Goal: Task Accomplishment & Management: Manage account settings

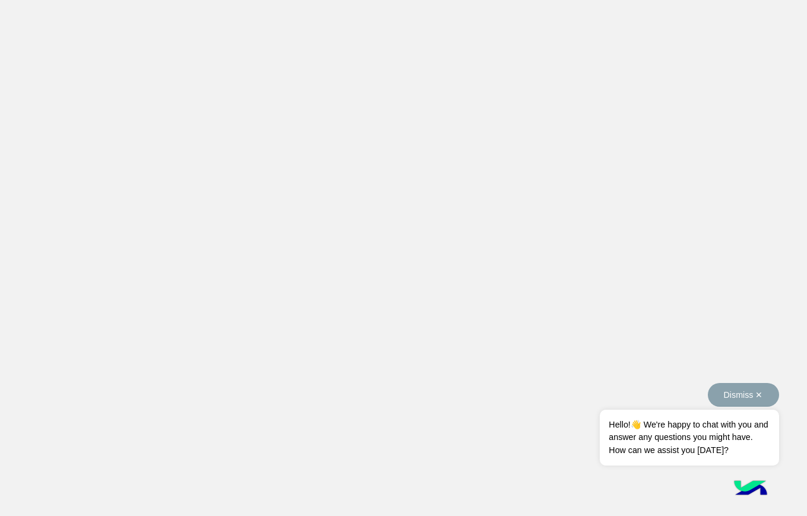
click at [741, 390] on button "Dismiss ✕" at bounding box center [743, 395] width 71 height 24
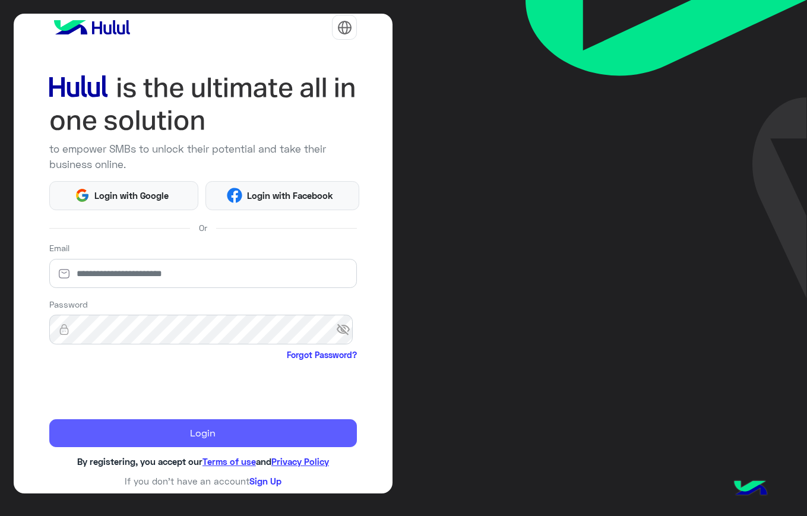
scroll to position [13, 0]
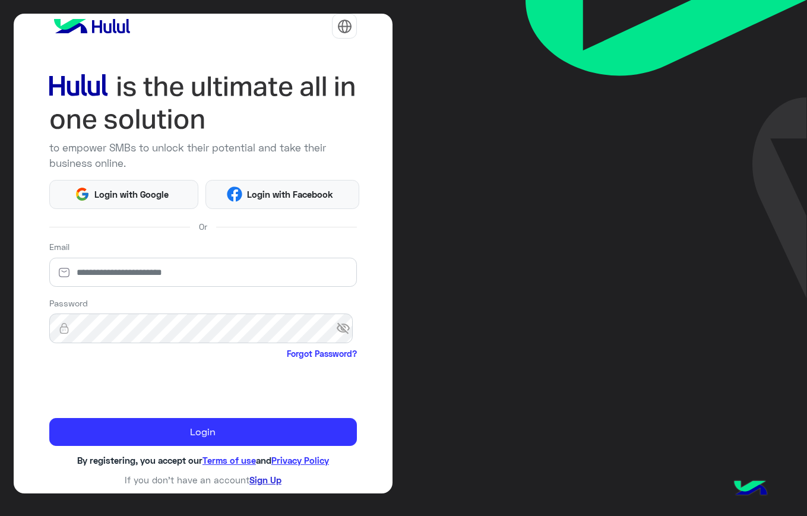
click at [263, 481] on link "Sign Up" at bounding box center [265, 480] width 32 height 11
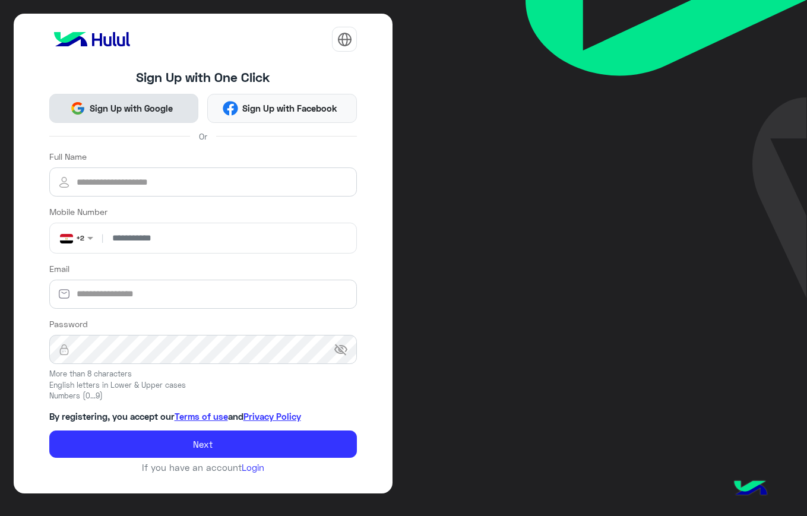
click at [140, 108] on span "Sign Up with Google" at bounding box center [132, 109] width 92 height 14
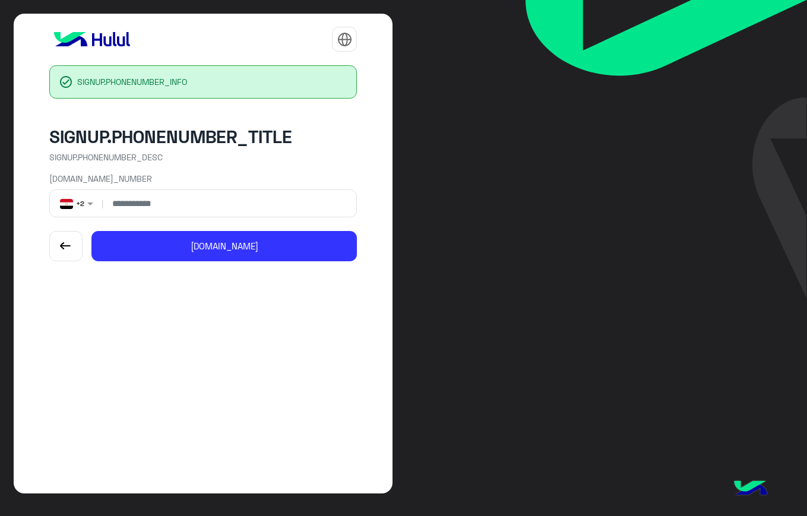
click at [291, 200] on input "number" at bounding box center [229, 203] width 247 height 27
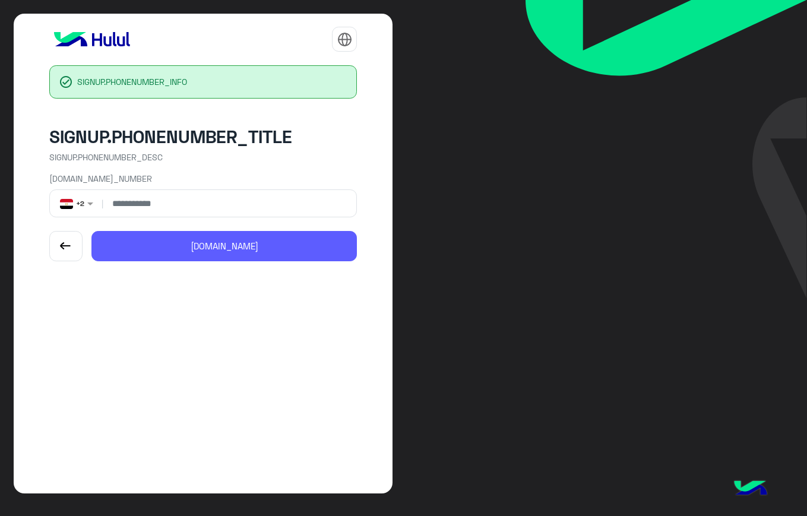
type input "**********"
click at [261, 252] on button "CREATE.NEXT" at bounding box center [224, 246] width 266 height 31
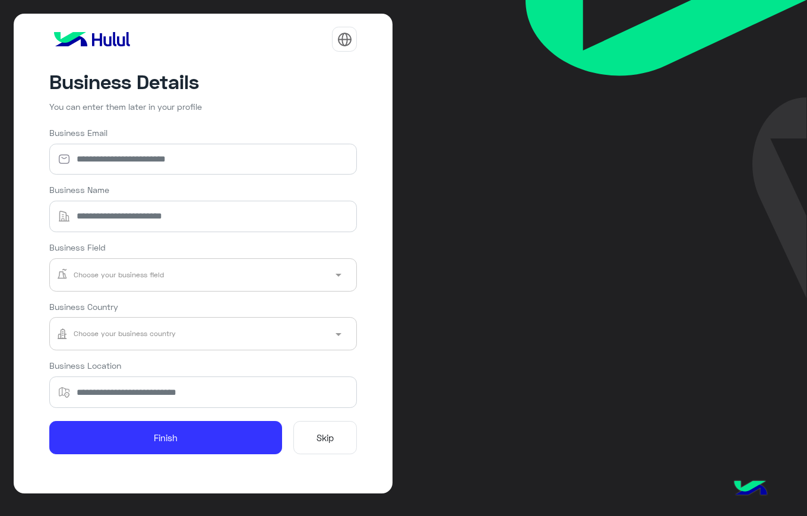
click at [324, 442] on button "Skip" at bounding box center [325, 437] width 64 height 33
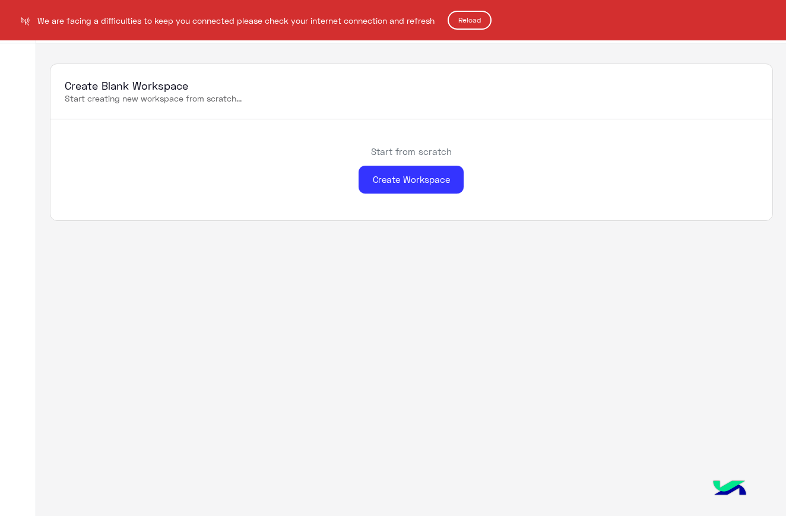
click at [462, 14] on button "Reload" at bounding box center [470, 20] width 44 height 19
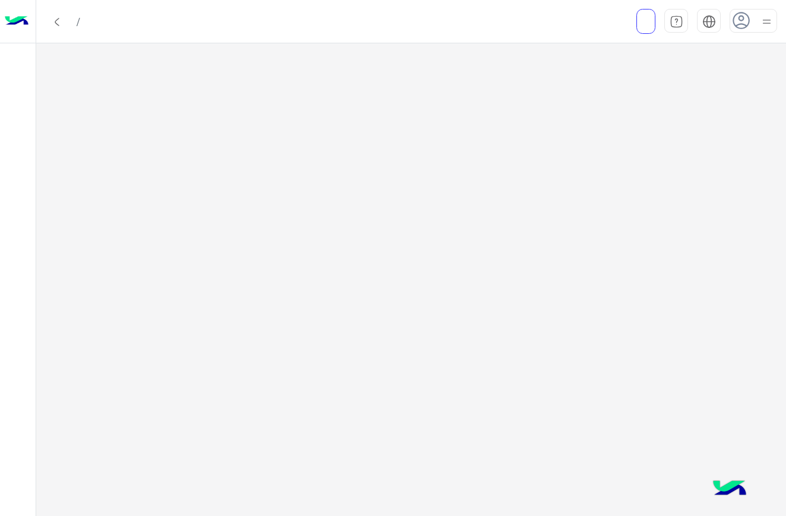
click at [620, 113] on div at bounding box center [411, 279] width 750 height 473
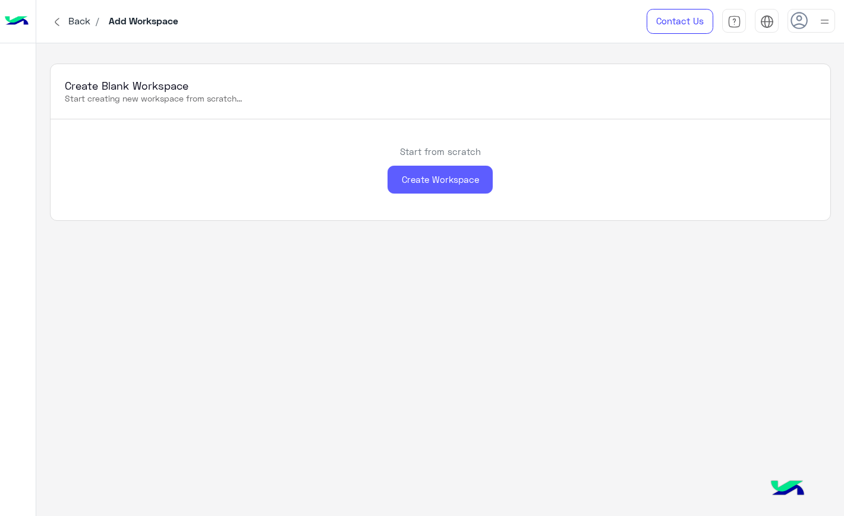
click at [447, 181] on div "Create Workspace" at bounding box center [439, 180] width 105 height 28
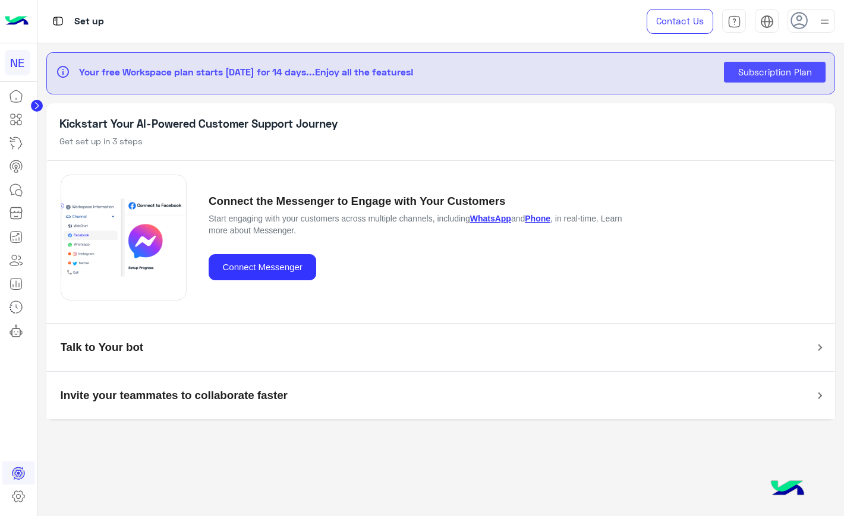
click at [17, 17] on img at bounding box center [17, 21] width 24 height 25
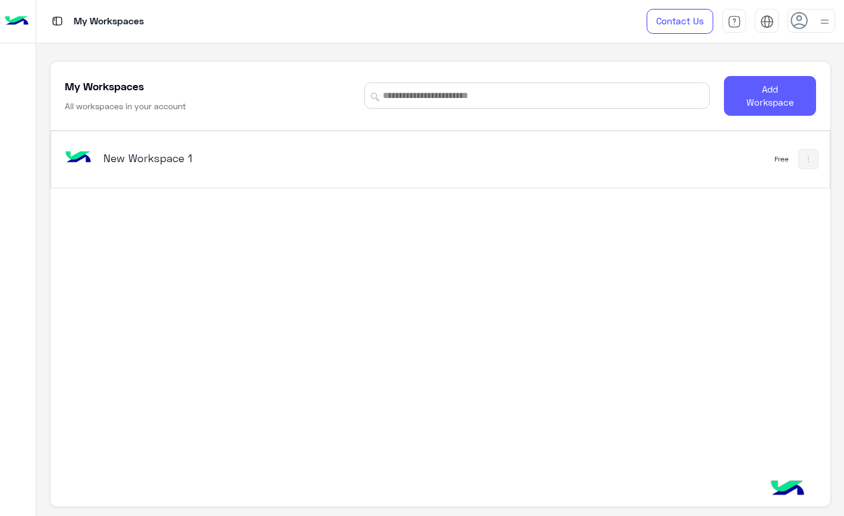
click at [770, 88] on button "Add Workspace" at bounding box center [770, 96] width 92 height 40
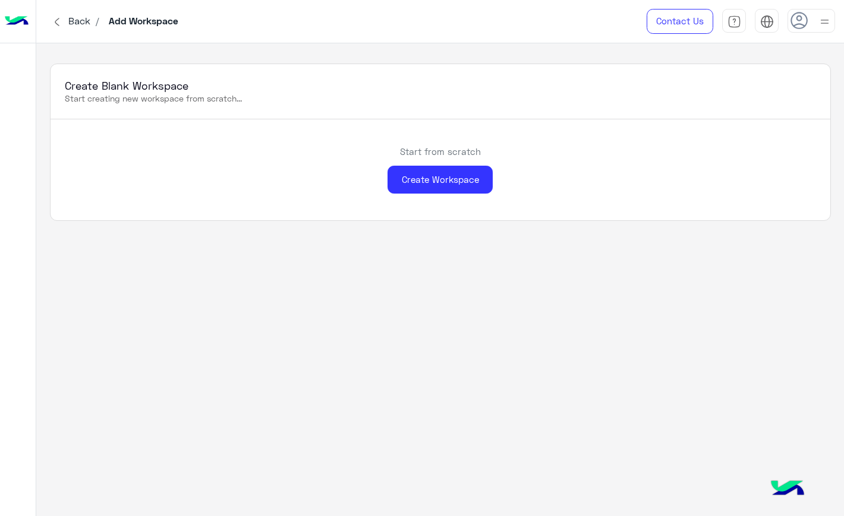
click at [798, 31] on div at bounding box center [811, 21] width 48 height 24
click at [731, 96] on link "Profile" at bounding box center [724, 96] width 24 height 10
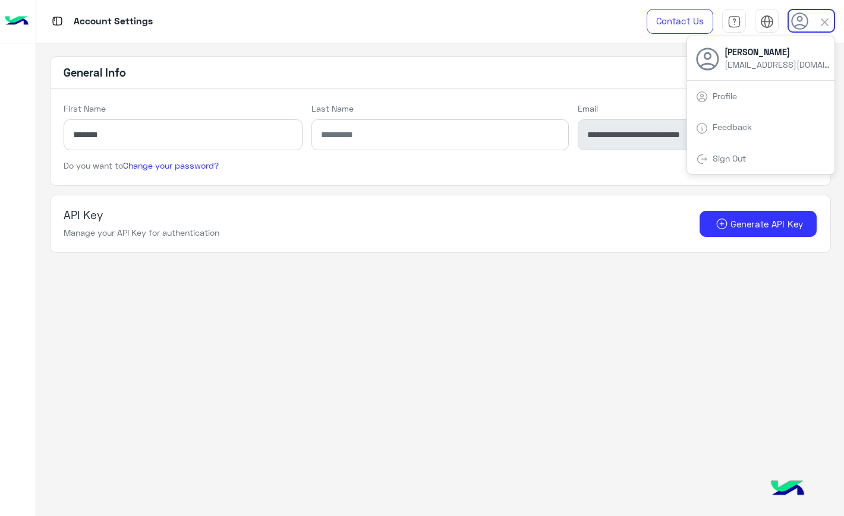
click at [320, 305] on app-account-settings-information "**********" at bounding box center [439, 279] width 807 height 473
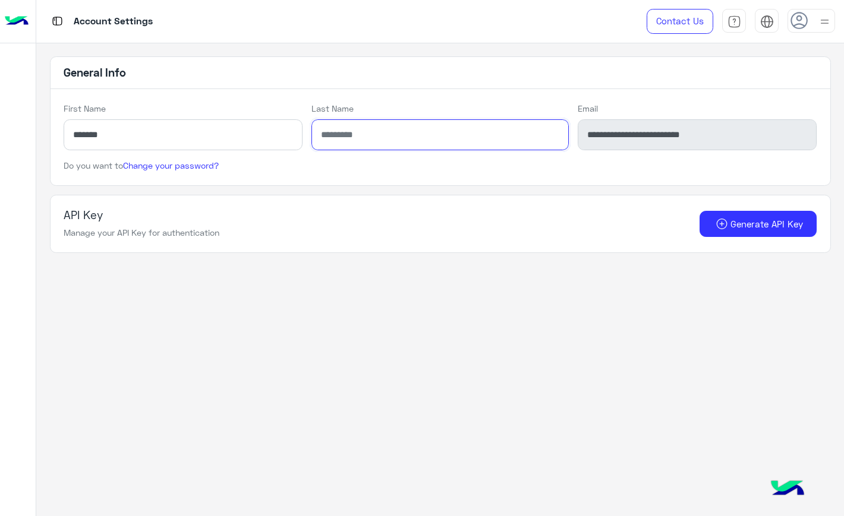
click at [383, 132] on input "Last Name" at bounding box center [439, 134] width 257 height 31
type input "*******"
click at [470, 61] on h5 "General Info" at bounding box center [439, 73] width 779 height 32
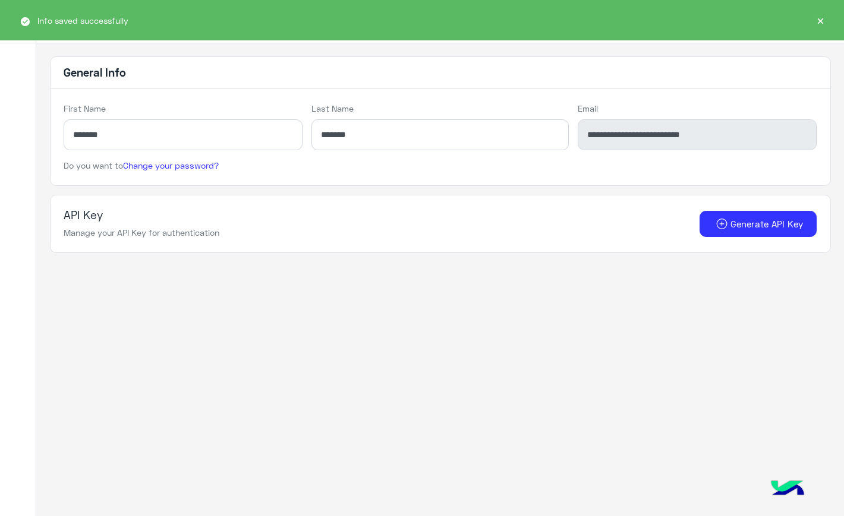
click at [822, 14] on button "×" at bounding box center [820, 20] width 12 height 12
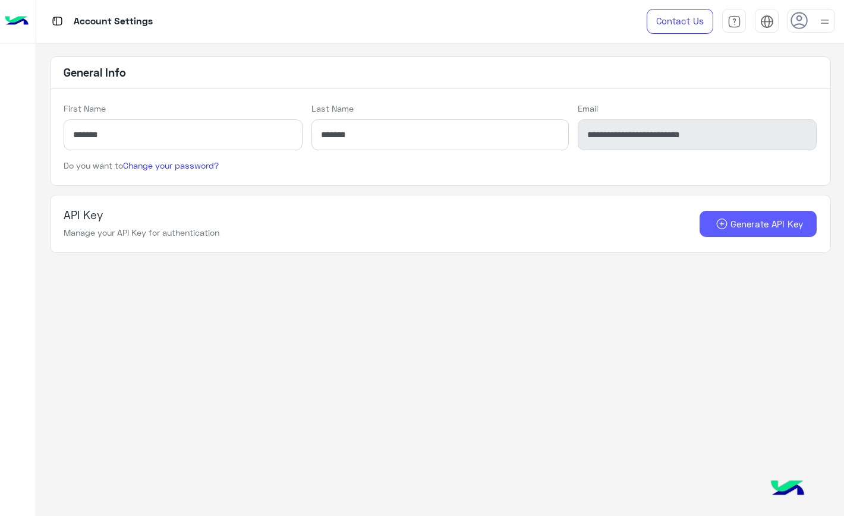
click at [760, 227] on button "Generate API Key" at bounding box center [758, 224] width 118 height 27
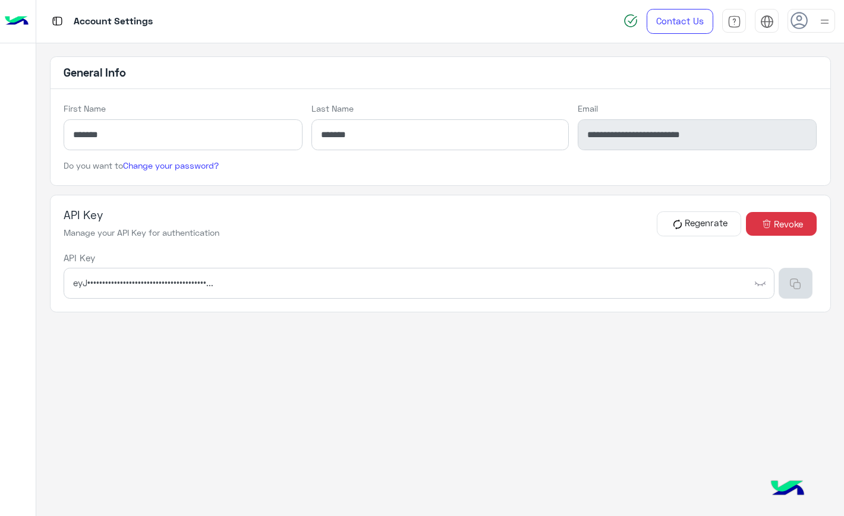
click at [795, 279] on img "button" at bounding box center [795, 284] width 12 height 12
click at [697, 228] on button "Regenrate" at bounding box center [698, 223] width 85 height 25
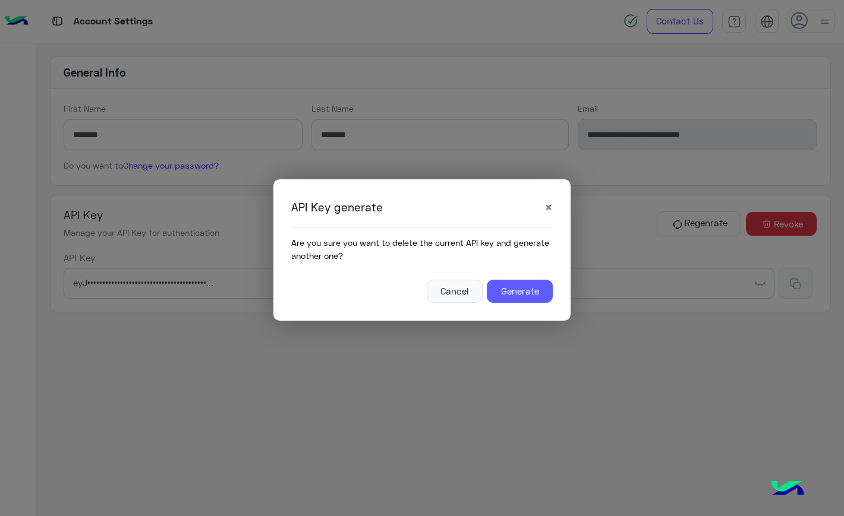
click at [523, 287] on button "Generate" at bounding box center [520, 292] width 66 height 24
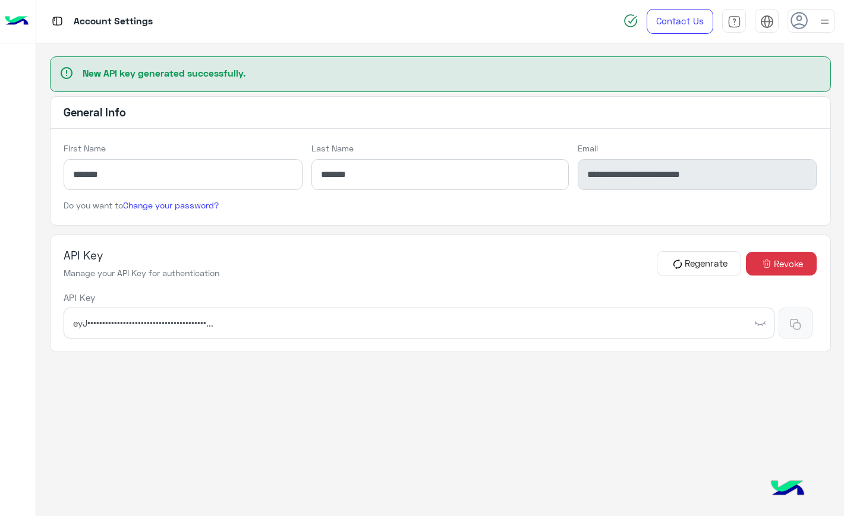
click at [688, 263] on button "Regenrate" at bounding box center [698, 263] width 85 height 25
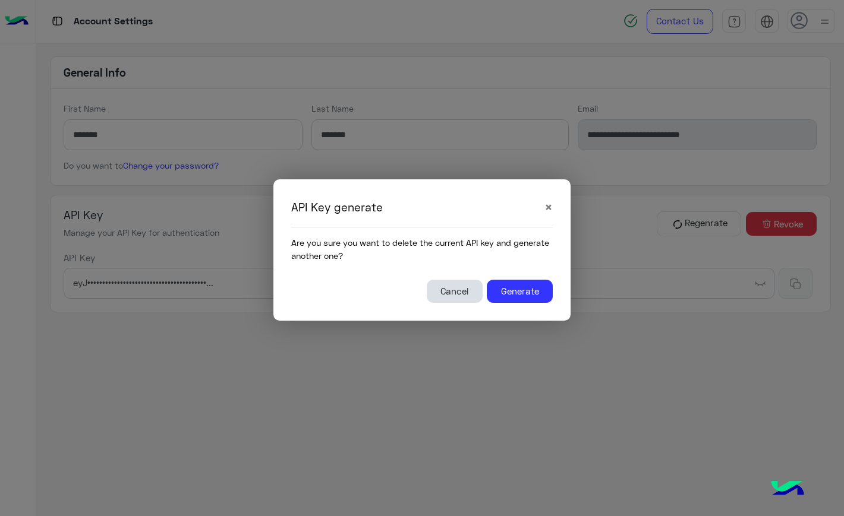
click at [444, 297] on button "Cancel" at bounding box center [455, 292] width 56 height 24
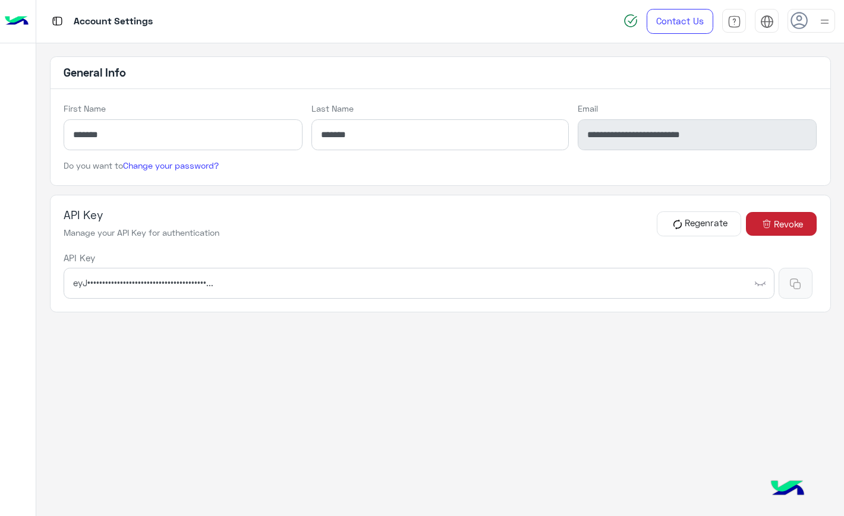
click at [780, 225] on span "Revoke" at bounding box center [787, 224] width 29 height 14
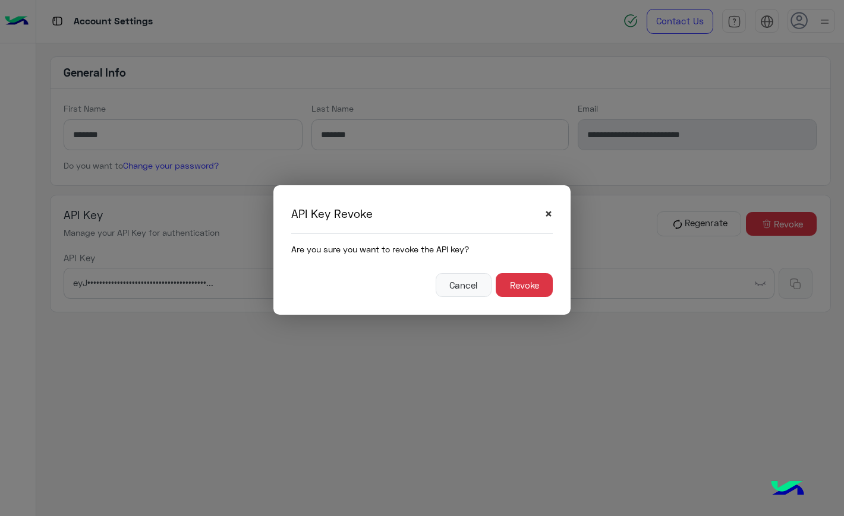
click at [548, 213] on span "×" at bounding box center [548, 214] width 8 height 16
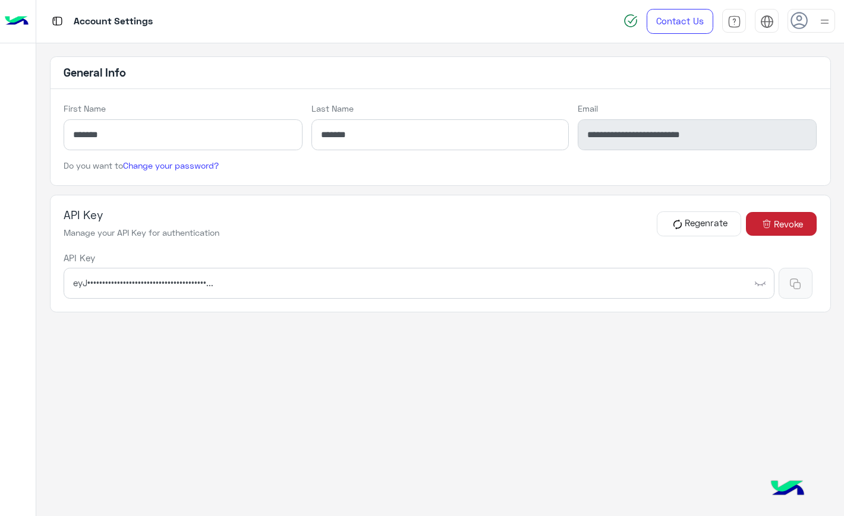
click at [780, 221] on span "Revoke" at bounding box center [787, 224] width 29 height 14
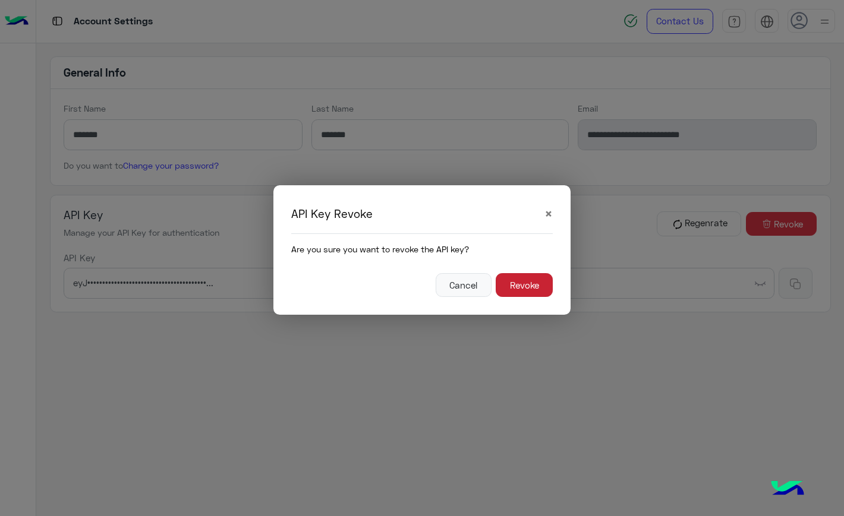
click at [530, 282] on button "Revoke" at bounding box center [523, 285] width 57 height 24
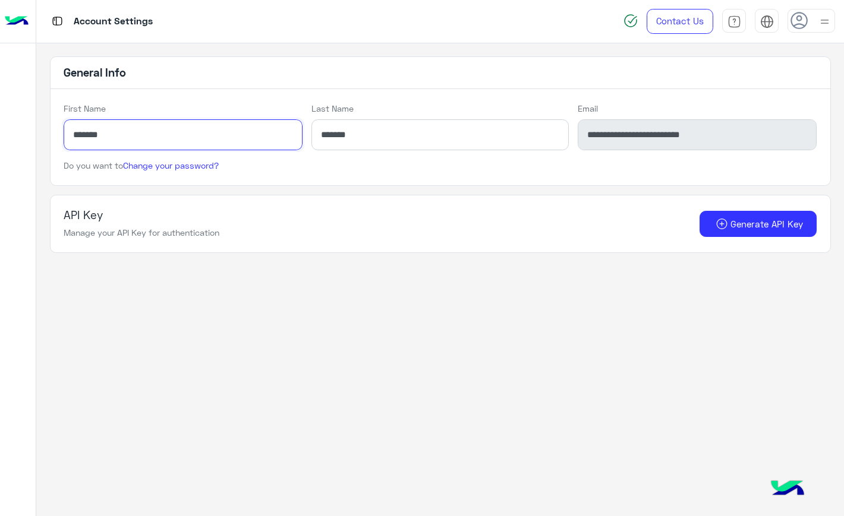
click at [261, 144] on input "*******" at bounding box center [183, 134] width 239 height 31
click at [195, 162] on link "Change your password?" at bounding box center [171, 165] width 96 height 10
click at [800, 20] on icon at bounding box center [799, 21] width 18 height 18
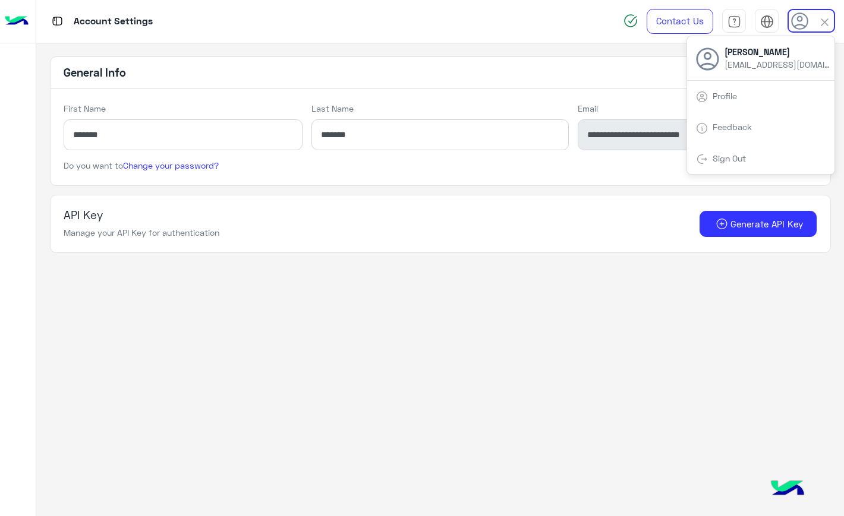
click at [726, 158] on link "Sign Out" at bounding box center [728, 158] width 33 height 10
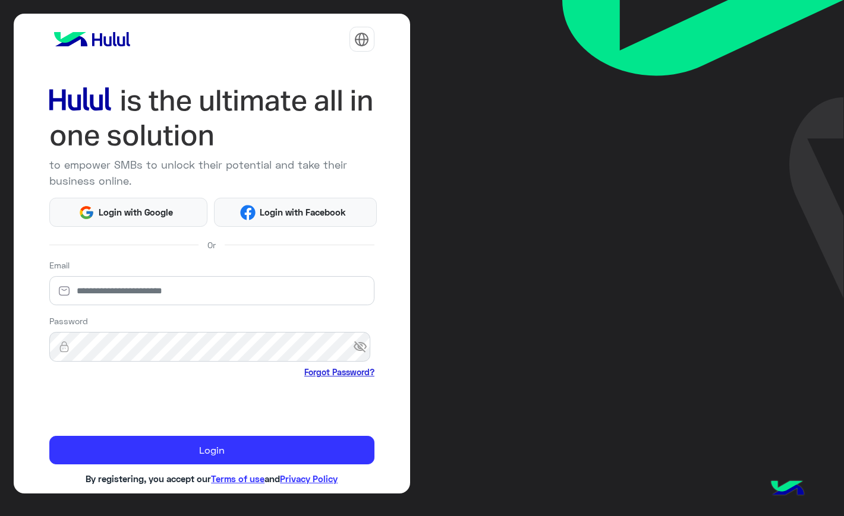
click at [343, 374] on link "Forgot Password?" at bounding box center [339, 372] width 70 height 12
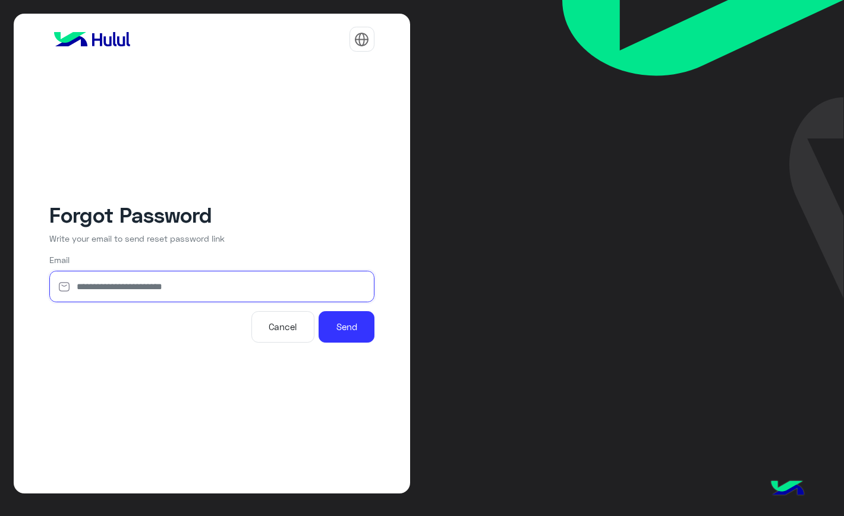
click at [217, 286] on input "email" at bounding box center [211, 286] width 325 height 31
paste input "**********"
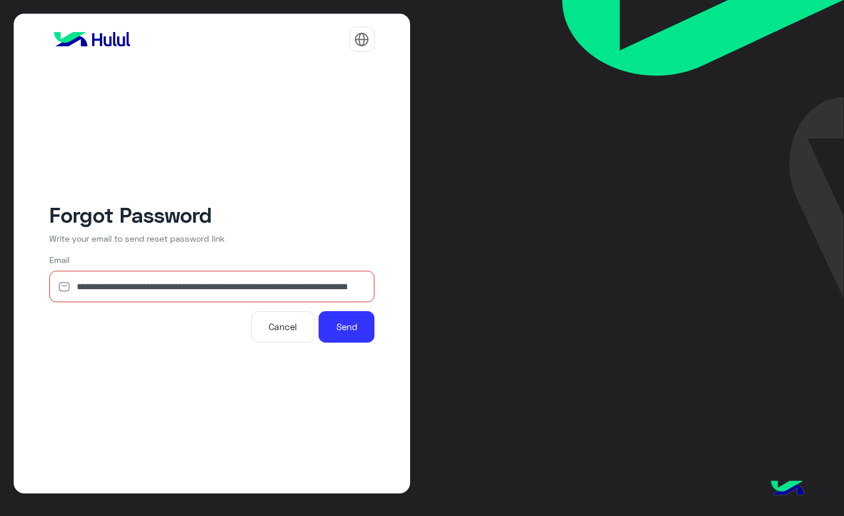
paste input "email"
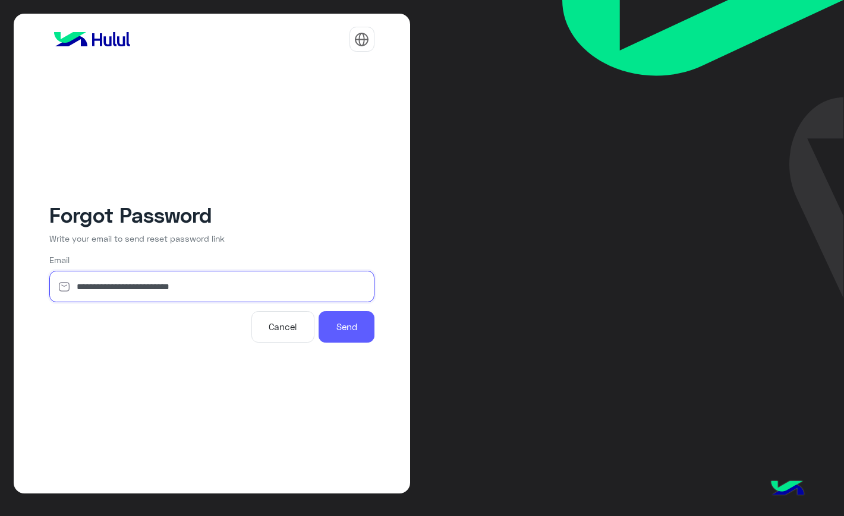
type input "**********"
click at [352, 327] on button "Send" at bounding box center [346, 326] width 56 height 31
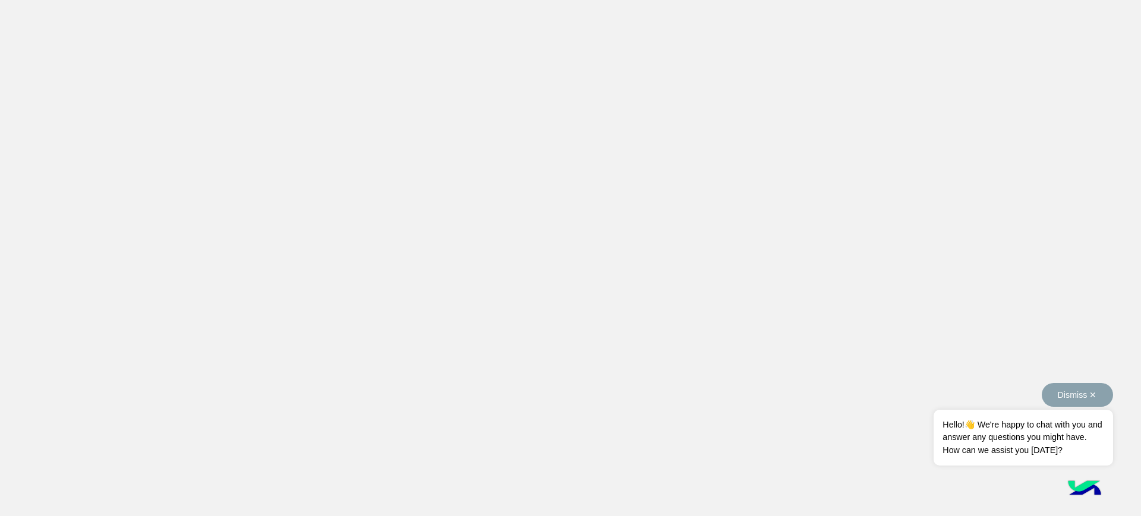
click at [1082, 388] on button "Dismiss ✕" at bounding box center [1076, 395] width 71 height 24
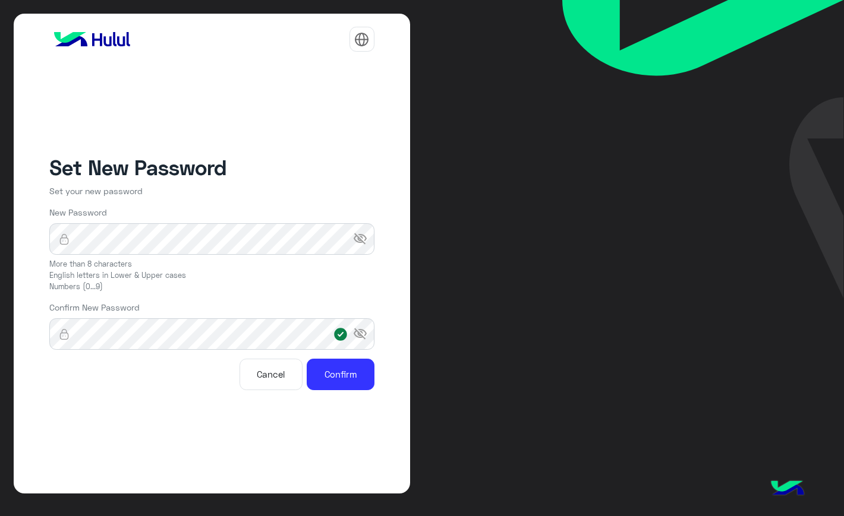
click at [309, 293] on form "New Password visibility_off More than 8 characters English letters in Lower & U…" at bounding box center [211, 297] width 325 height 201
click at [364, 381] on button "Confirm" at bounding box center [341, 374] width 68 height 31
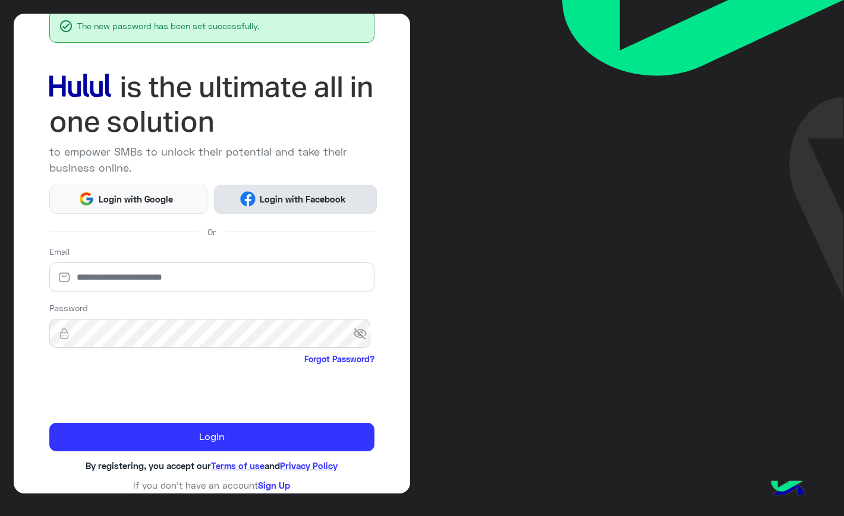
scroll to position [65, 0]
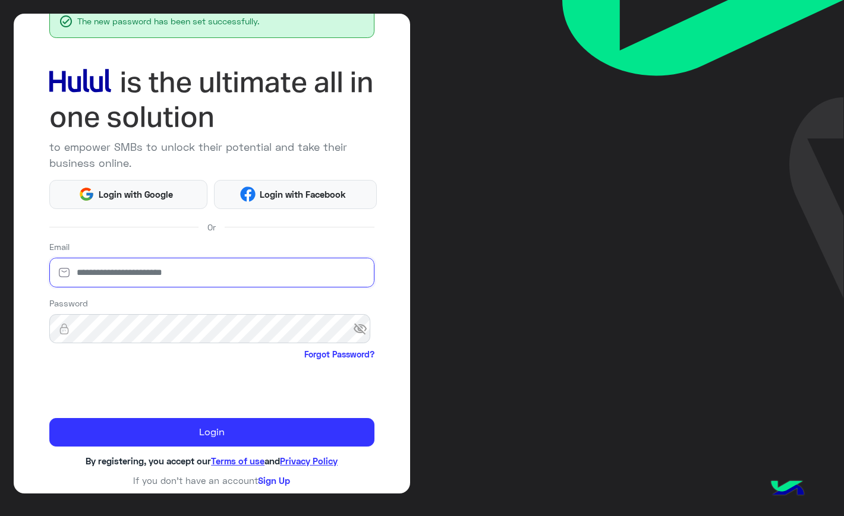
click at [211, 277] on input "email" at bounding box center [211, 273] width 325 height 30
paste input "**********"
type input "**********"
click at [313, 292] on form "**********" at bounding box center [211, 344] width 325 height 206
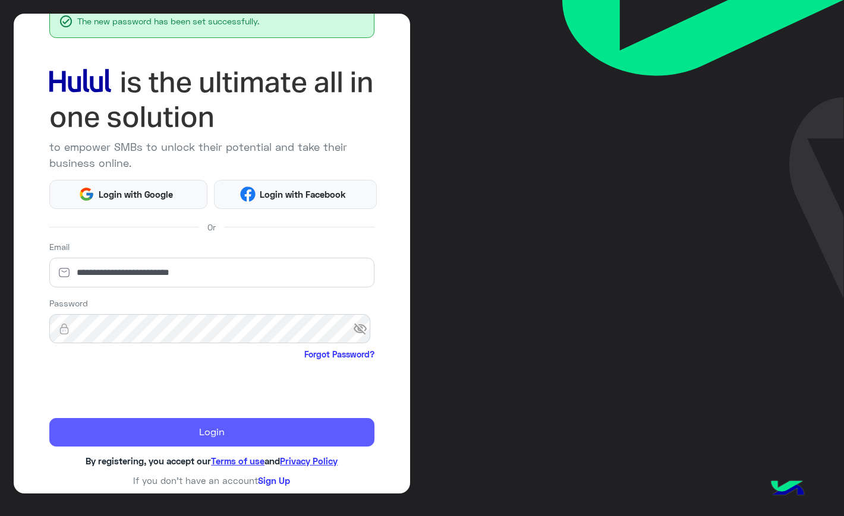
click at [288, 434] on button "Login" at bounding box center [211, 432] width 325 height 29
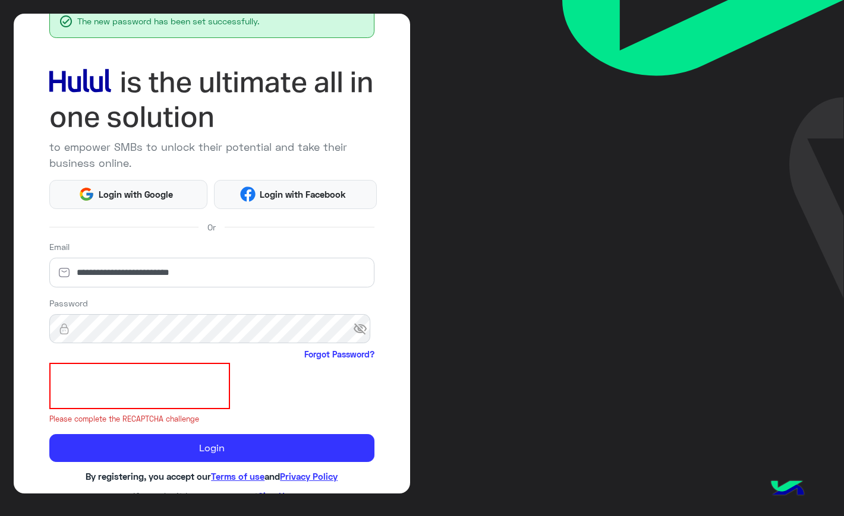
click at [325, 405] on div at bounding box center [211, 386] width 325 height 46
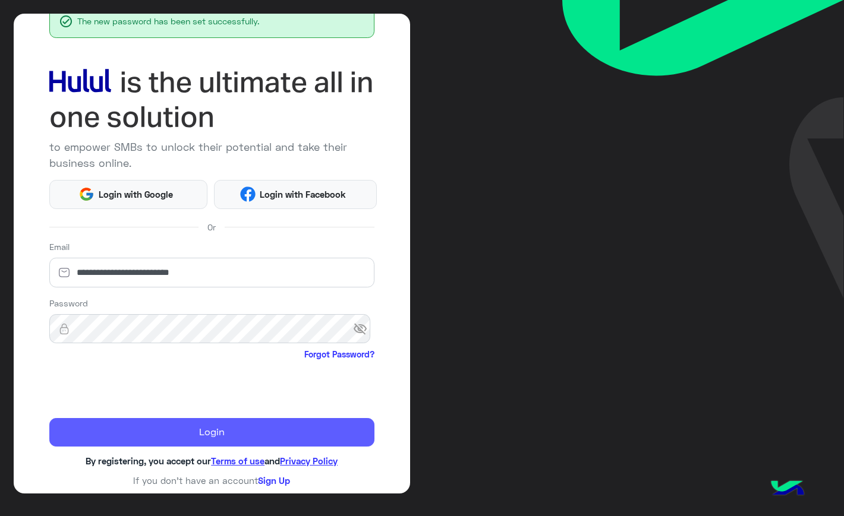
click at [279, 438] on button "Login" at bounding box center [211, 432] width 325 height 29
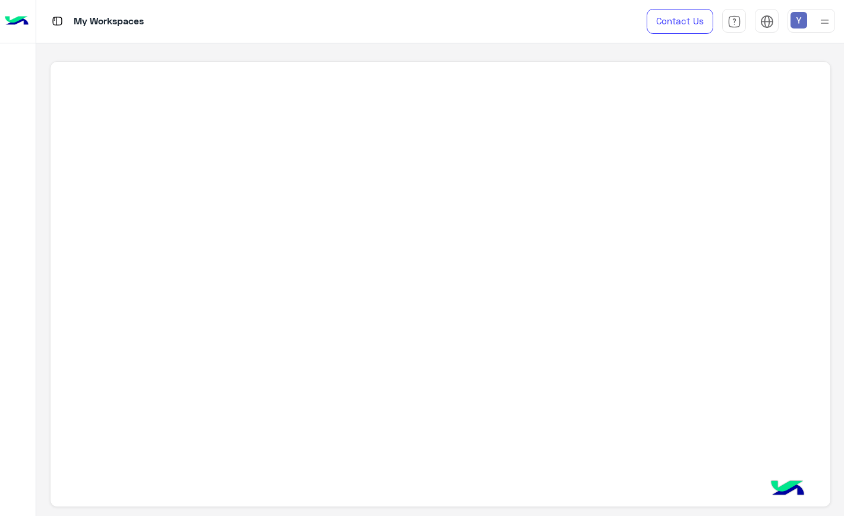
click at [805, 20] on img at bounding box center [798, 20] width 17 height 17
click at [736, 90] on link "Profile" at bounding box center [724, 95] width 24 height 10
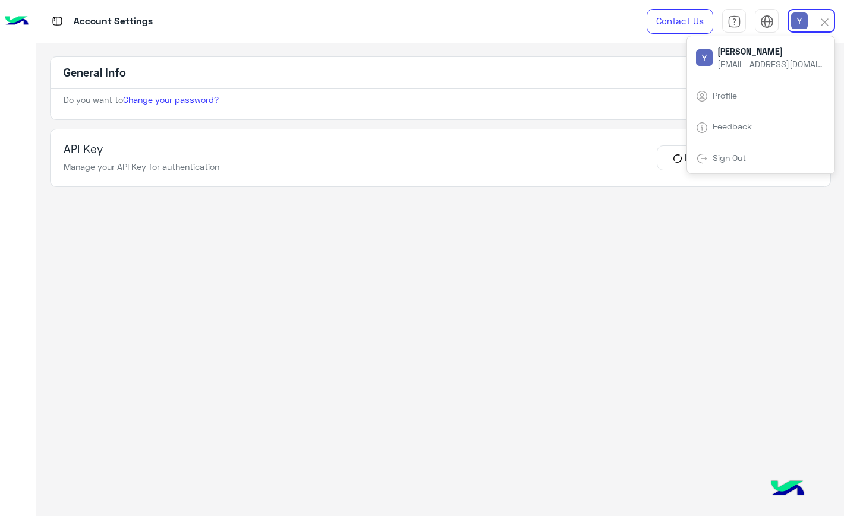
click at [250, 138] on div "API Key Manage your API Key for authentication Regenrate Revoke" at bounding box center [440, 158] width 781 height 58
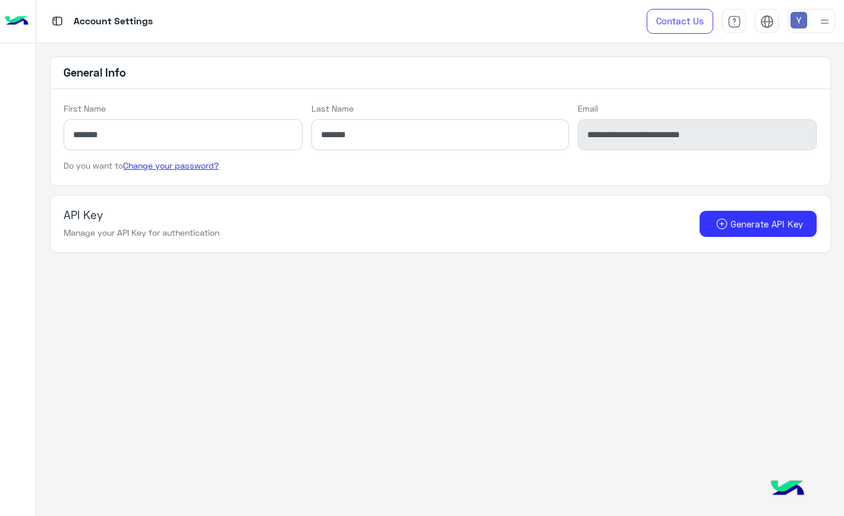
click at [208, 166] on link "Change your password?" at bounding box center [171, 165] width 96 height 10
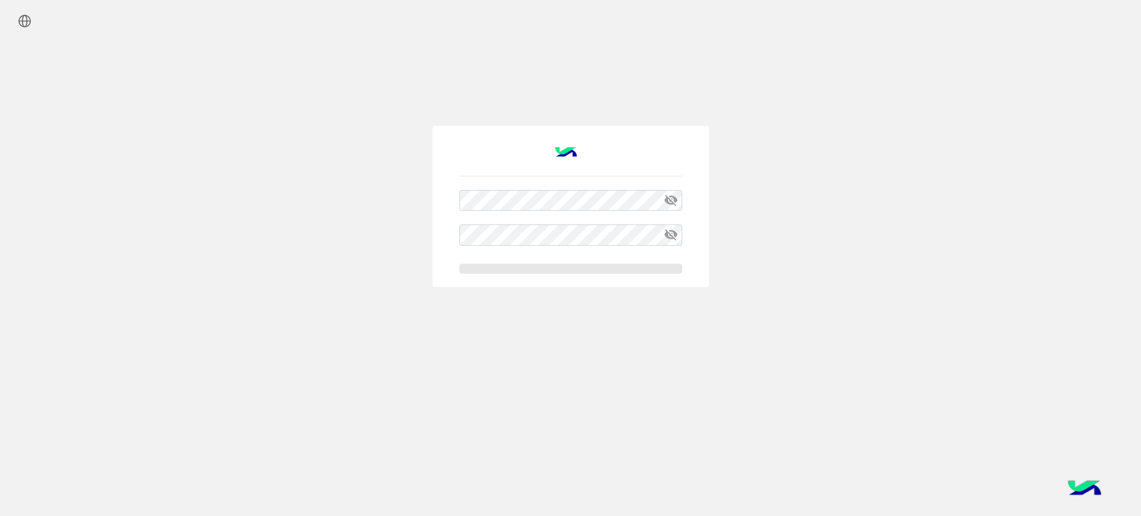
click at [387, 288] on div "visibility_off visibility_off" at bounding box center [570, 220] width 677 height 367
click at [365, 253] on div "visibility_off visibility_off" at bounding box center [570, 220] width 677 height 367
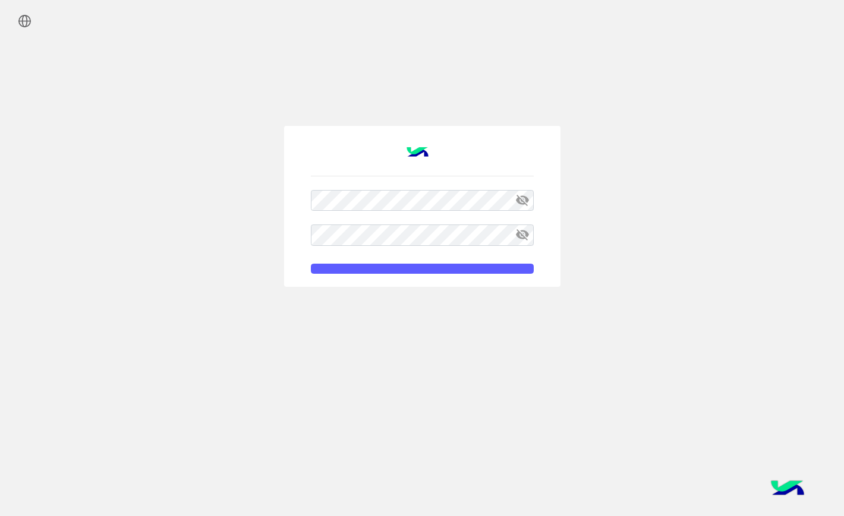
click at [463, 266] on button "submit" at bounding box center [422, 269] width 223 height 10
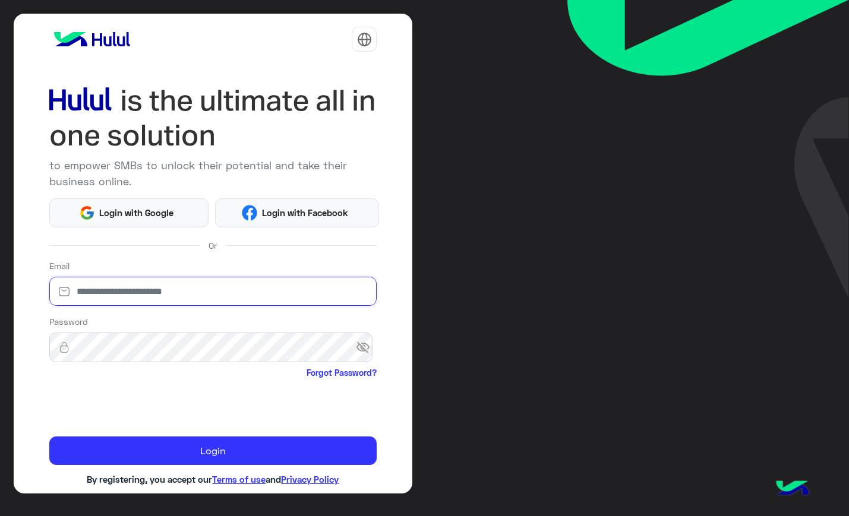
click at [204, 286] on input "email" at bounding box center [213, 292] width 328 height 30
paste input "**********"
type input "**********"
click at [260, 309] on div "**********" at bounding box center [213, 286] width 328 height 52
click at [308, 416] on div at bounding box center [213, 404] width 328 height 46
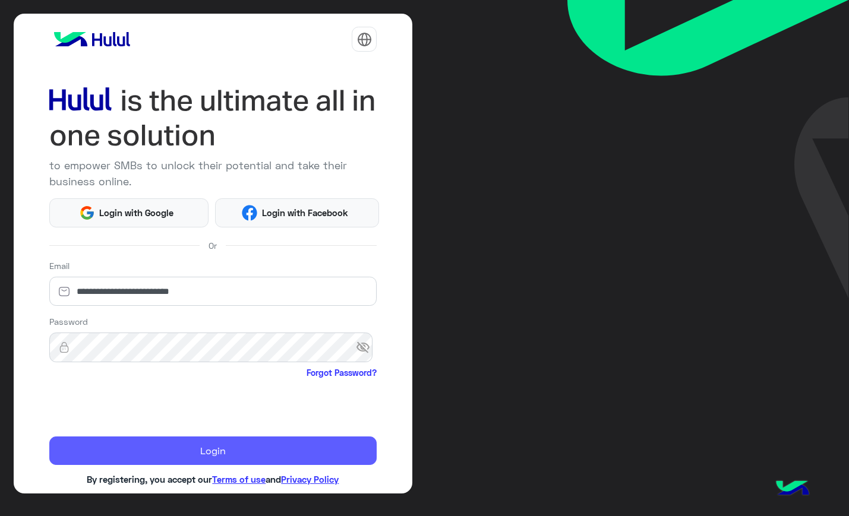
click at [220, 446] on button "Login" at bounding box center [213, 451] width 328 height 29
